Goal: Task Accomplishment & Management: Use online tool/utility

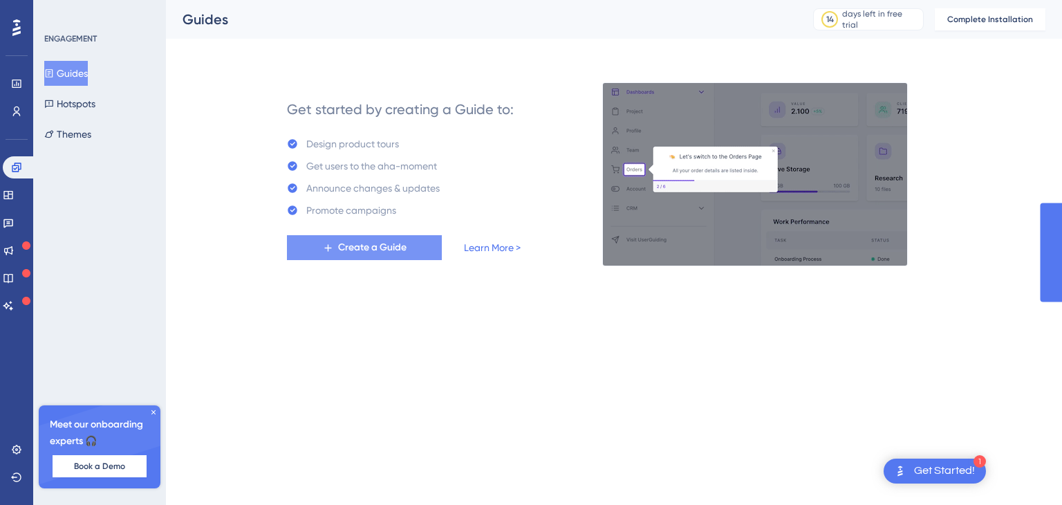
click at [407, 250] on span "Create a Guide" at bounding box center [372, 247] width 68 height 17
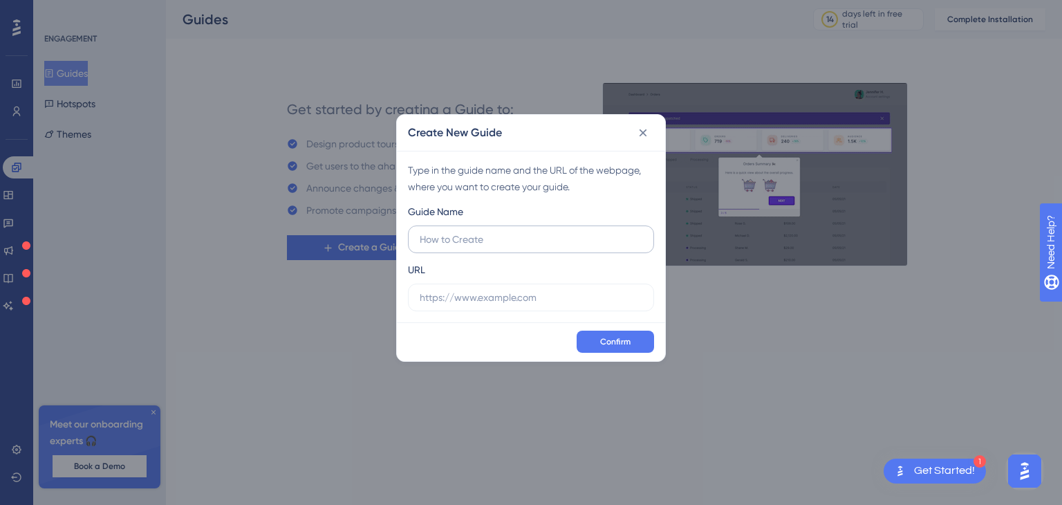
click at [470, 241] on input "text" at bounding box center [531, 239] width 223 height 15
type input "D"
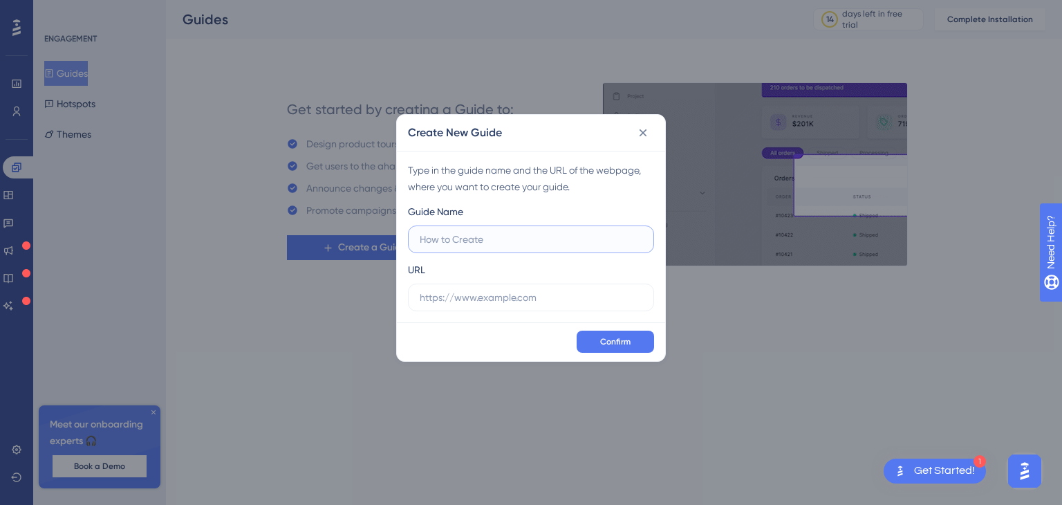
click at [480, 241] on input "text" at bounding box center [531, 239] width 223 height 15
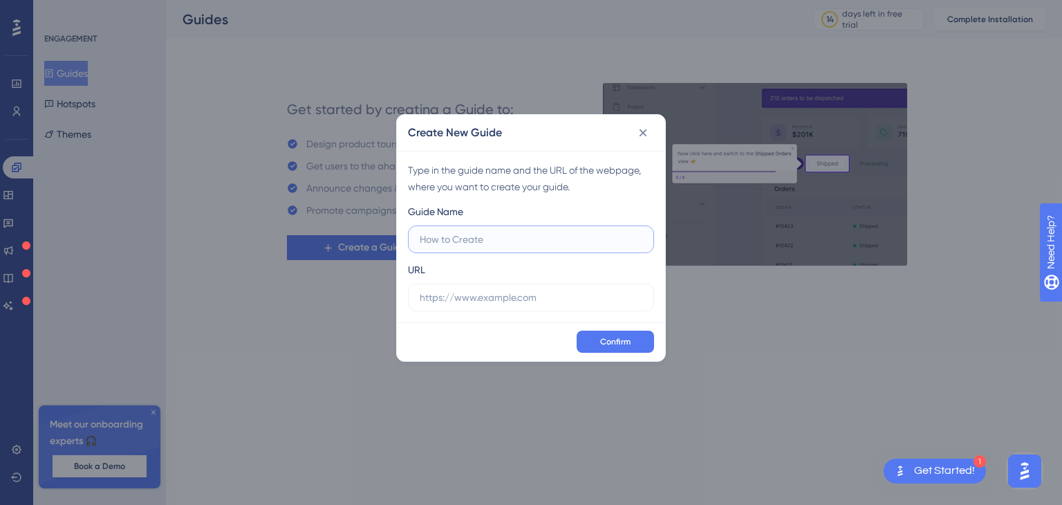
paste input "Material Descritivo – Organização novos terrenos"
type input "Material Descritivo – Organização novos terrenos"
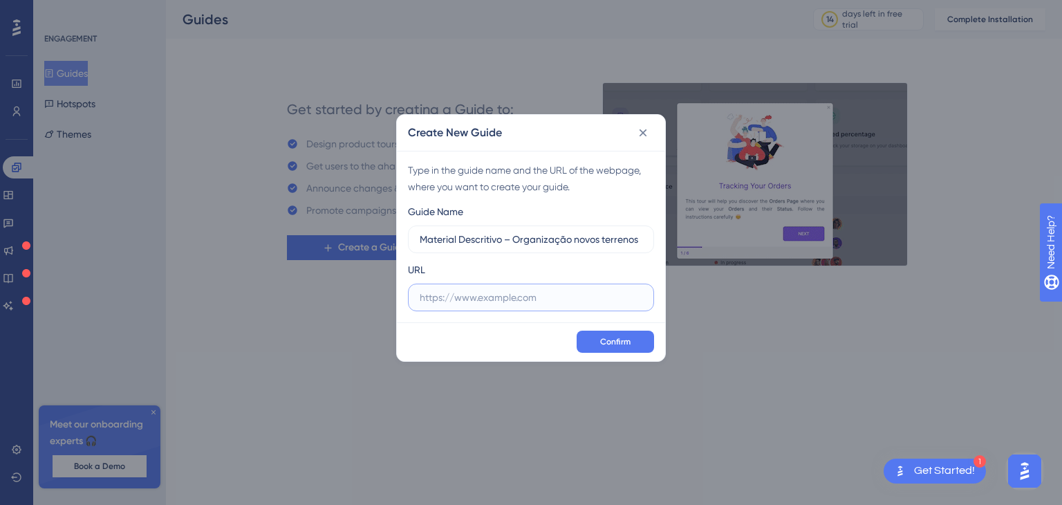
paste input "[URL][DOMAIN_NAME]"
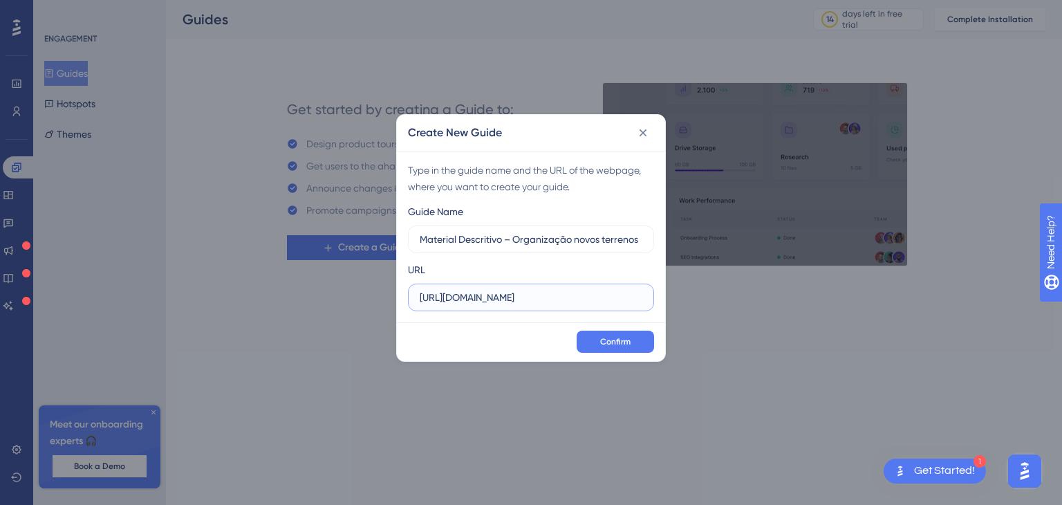
scroll to position [0, 158]
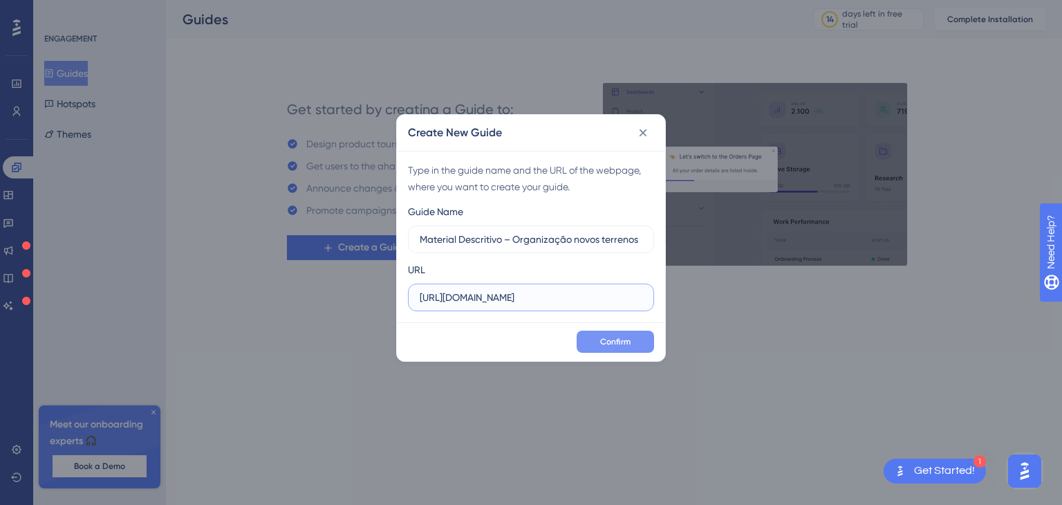
type input "[URL][DOMAIN_NAME]"
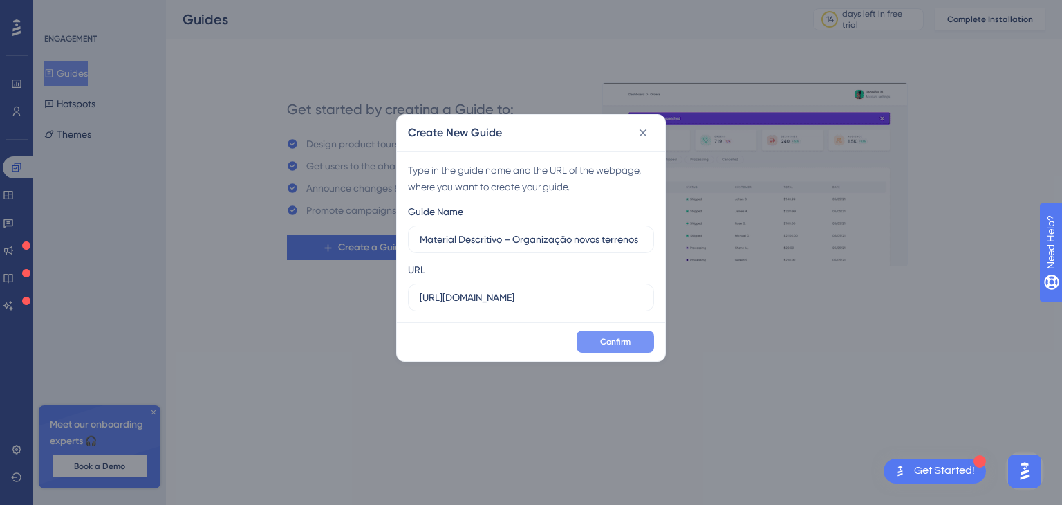
click at [598, 347] on button "Confirm" at bounding box center [615, 342] width 77 height 22
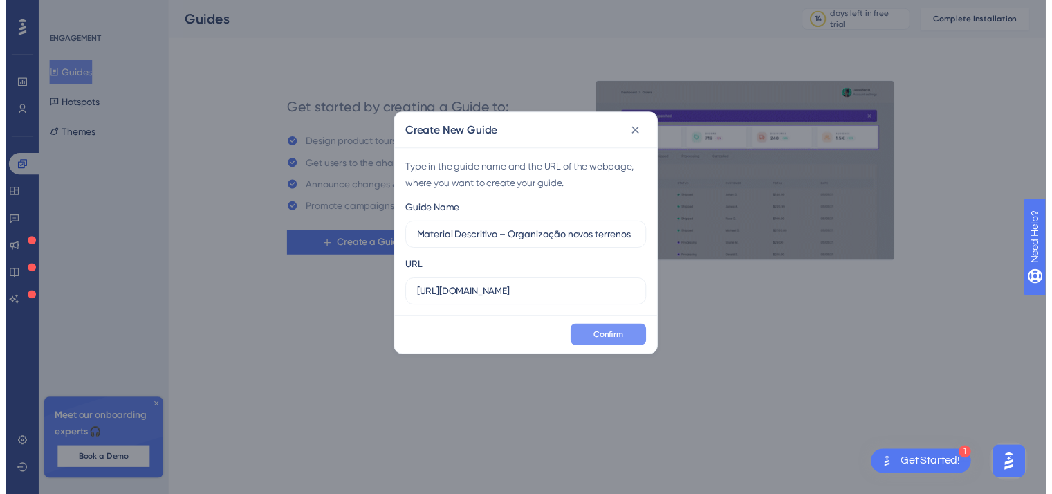
scroll to position [0, 0]
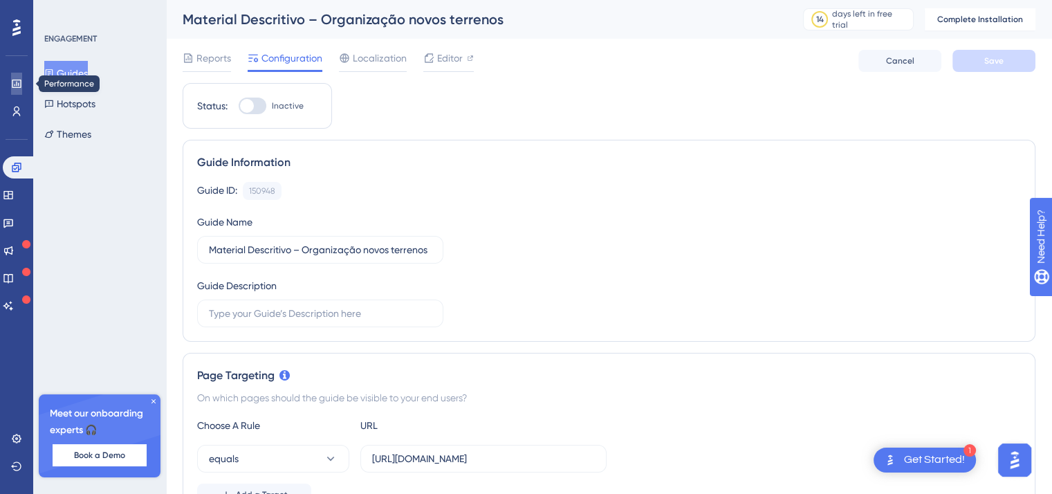
click at [13, 86] on icon at bounding box center [16, 84] width 9 height 8
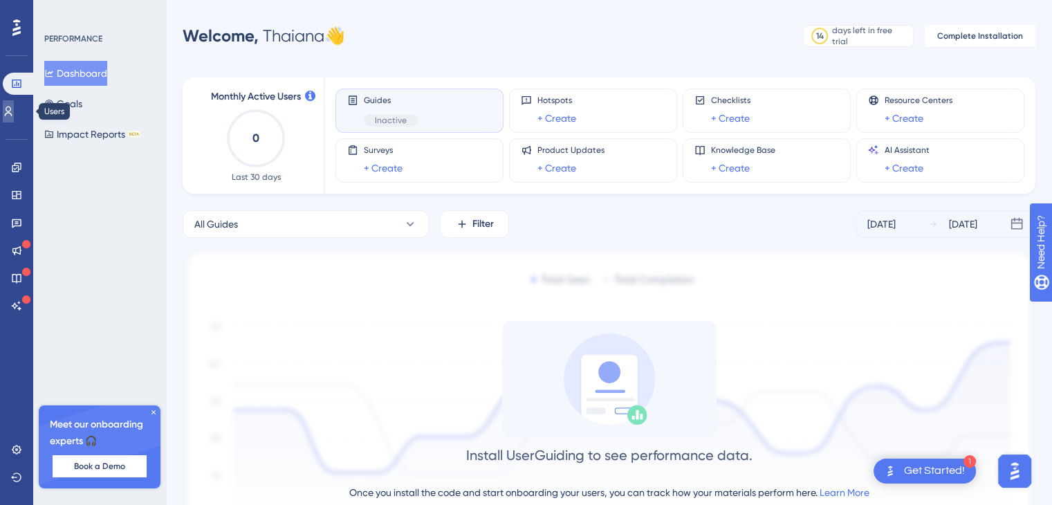
click at [14, 118] on link at bounding box center [8, 111] width 11 height 22
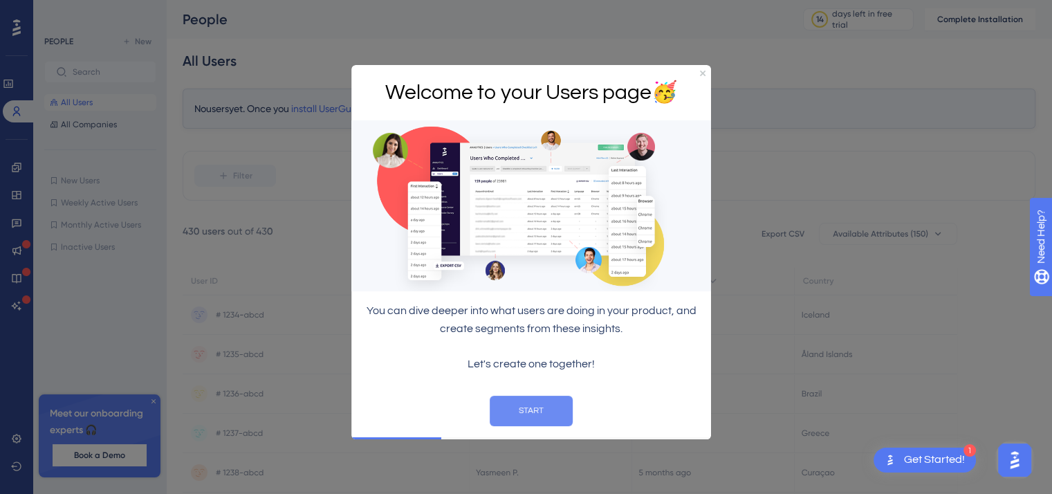
click at [528, 408] on button "START" at bounding box center [531, 411] width 83 height 30
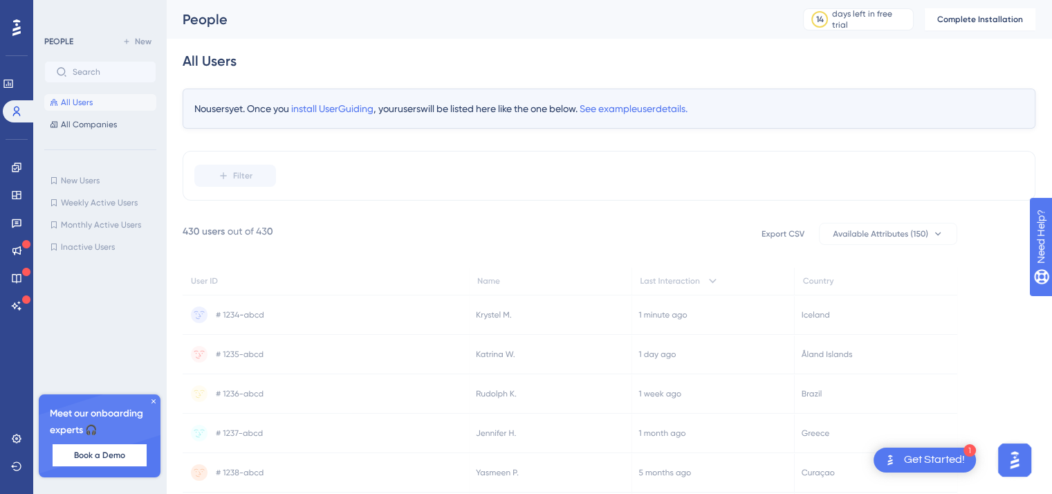
click at [14, 37] on div at bounding box center [17, 28] width 22 height 22
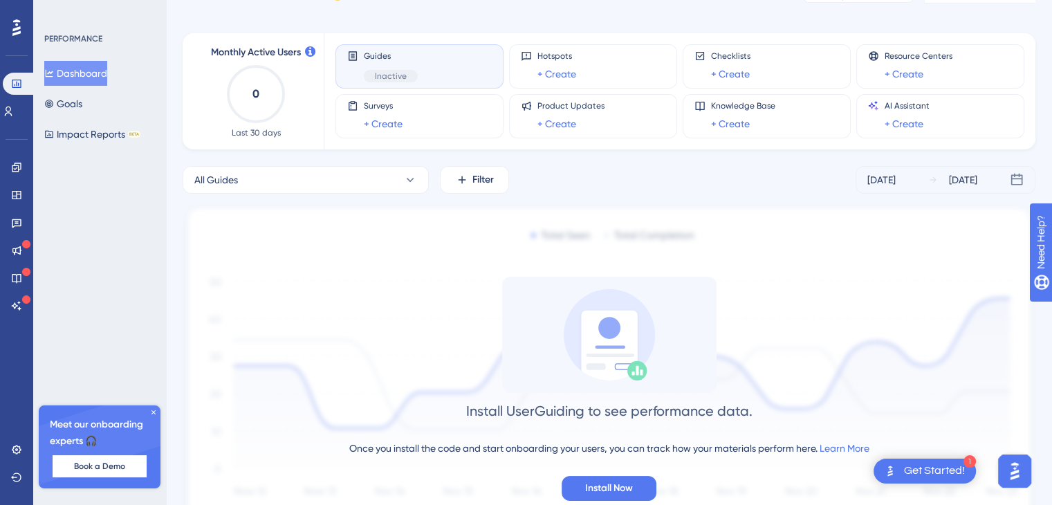
scroll to position [69, 0]
